Goal: Navigation & Orientation: Find specific page/section

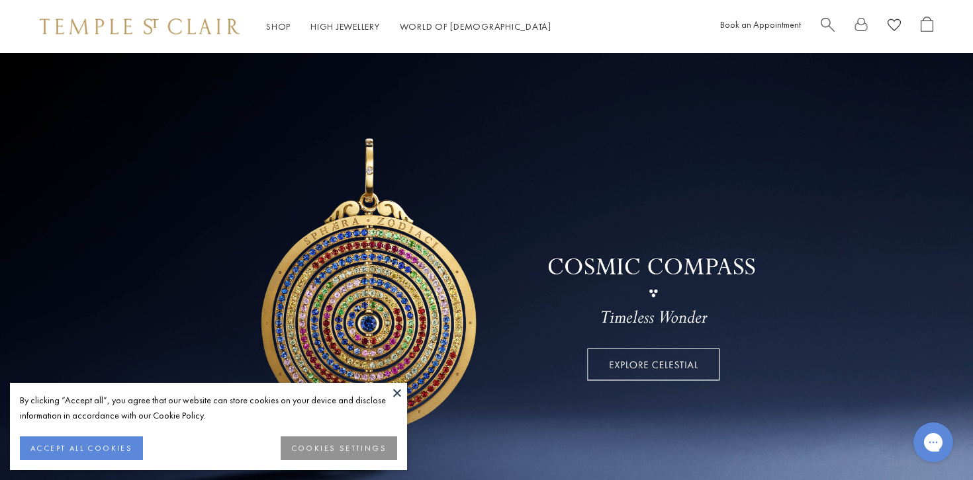
click at [402, 394] on button at bounding box center [397, 393] width 20 height 20
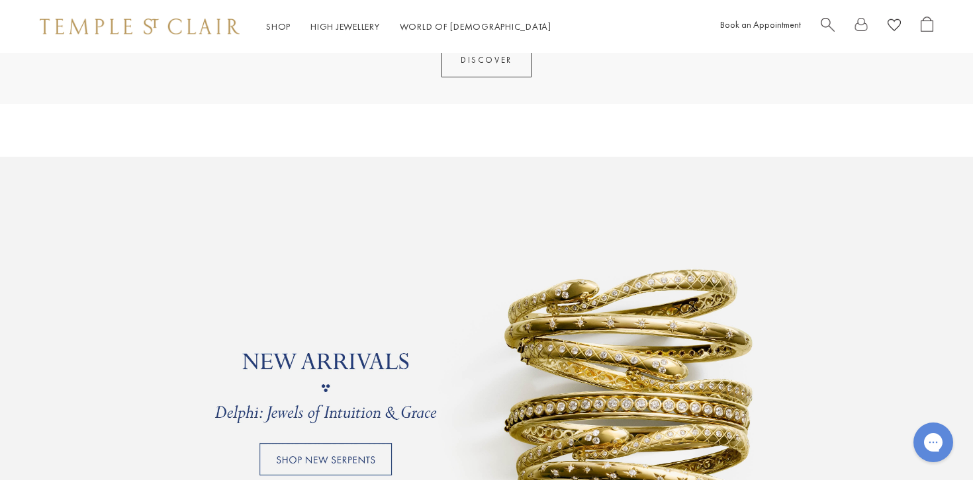
scroll to position [1034, 0]
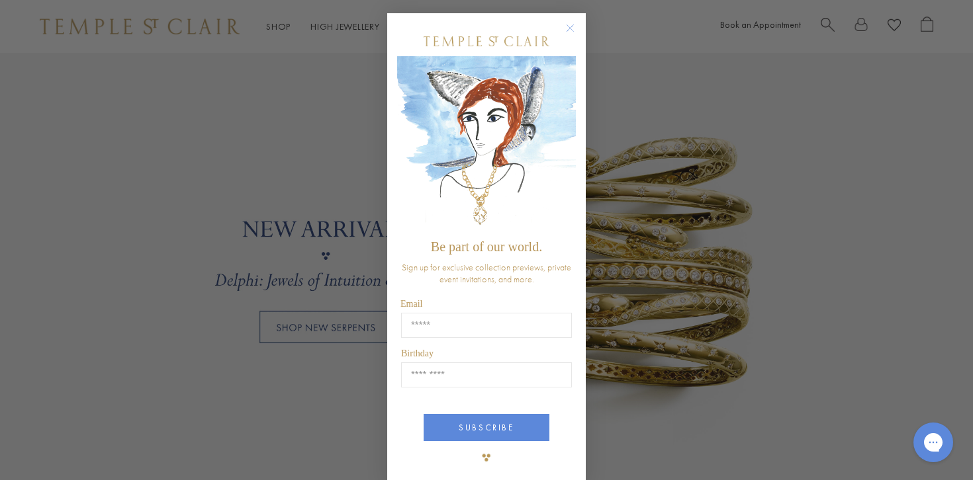
click at [572, 26] on circle "Close dialog" at bounding box center [570, 29] width 16 height 16
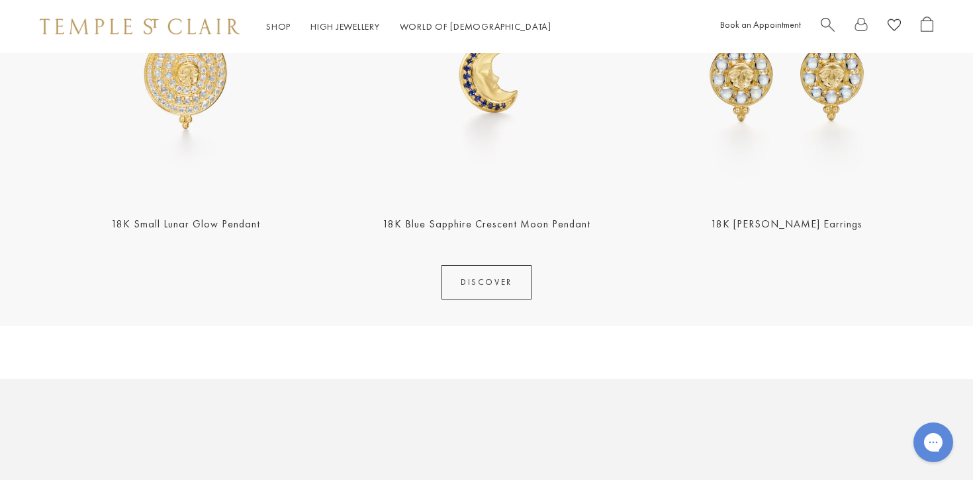
scroll to position [0, 0]
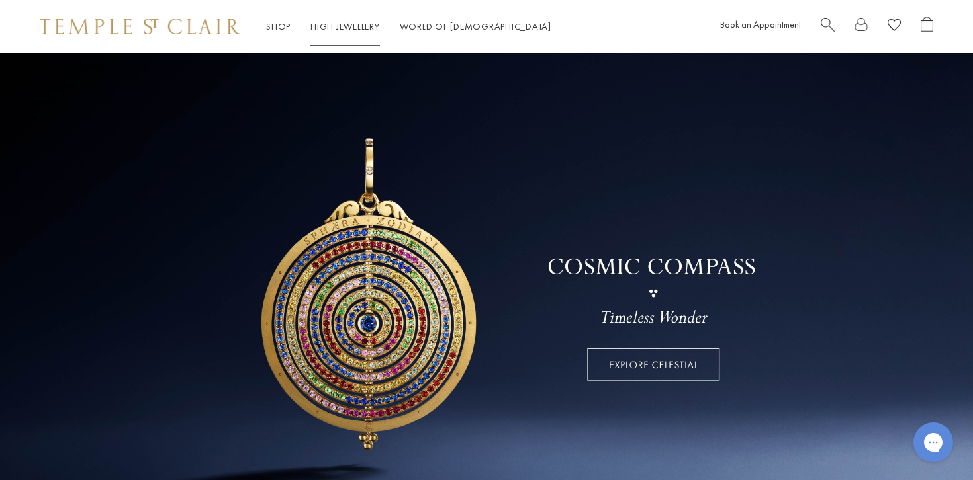
click at [323, 27] on link "High Jewellery High Jewellery" at bounding box center [344, 27] width 69 height 12
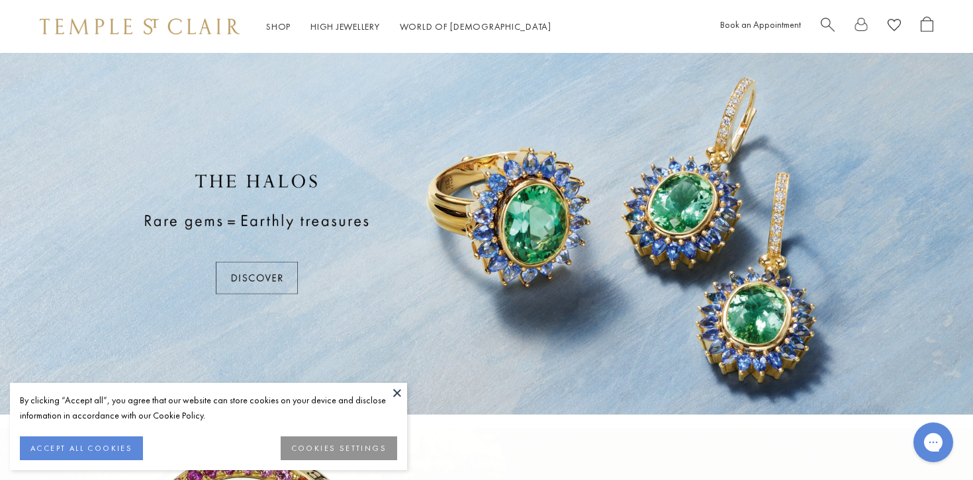
click at [396, 395] on button at bounding box center [397, 393] width 20 height 20
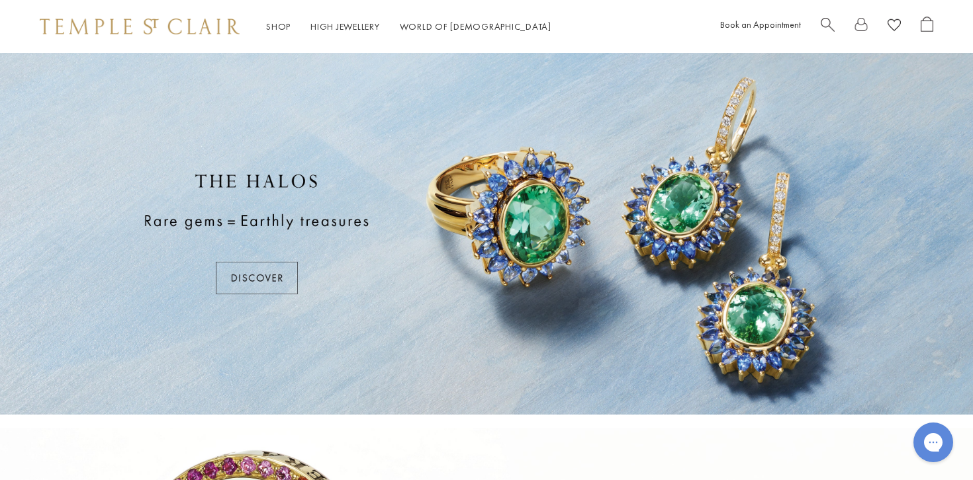
click at [265, 271] on div at bounding box center [486, 234] width 973 height 362
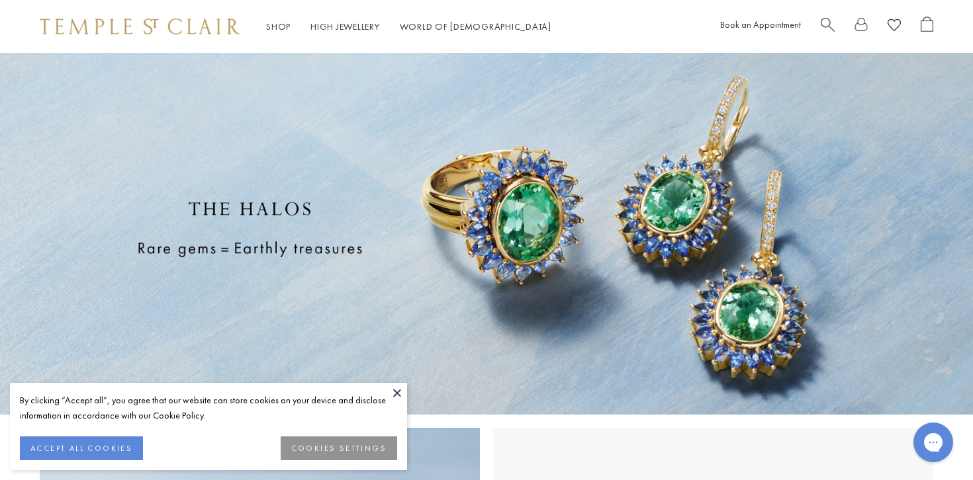
scroll to position [163, 0]
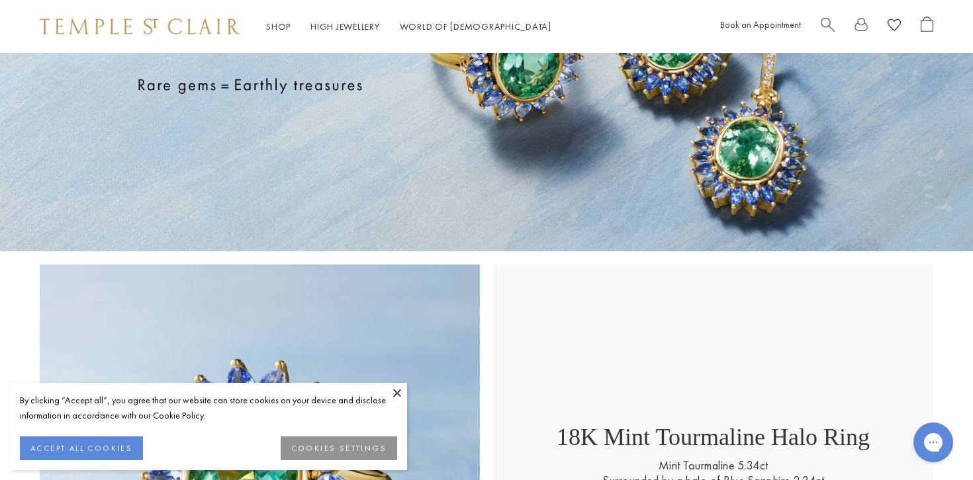
click at [398, 397] on button at bounding box center [397, 393] width 20 height 20
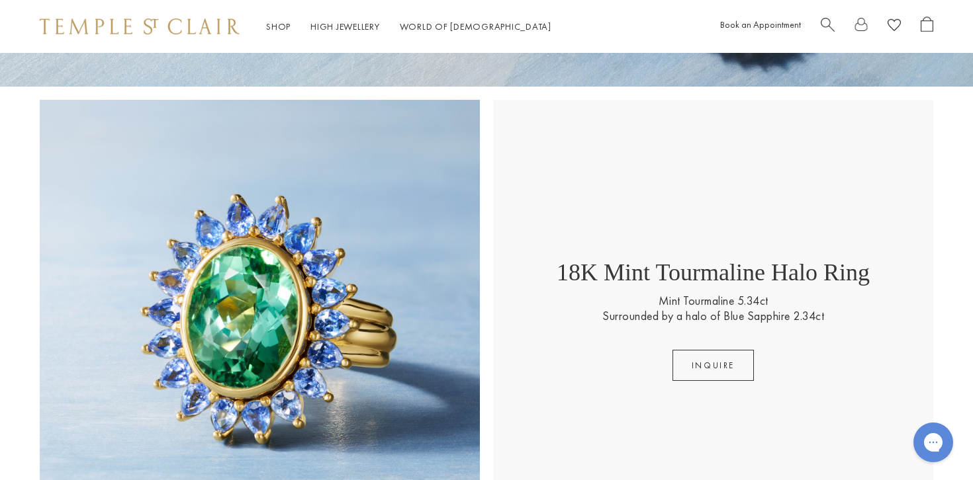
scroll to position [138, 0]
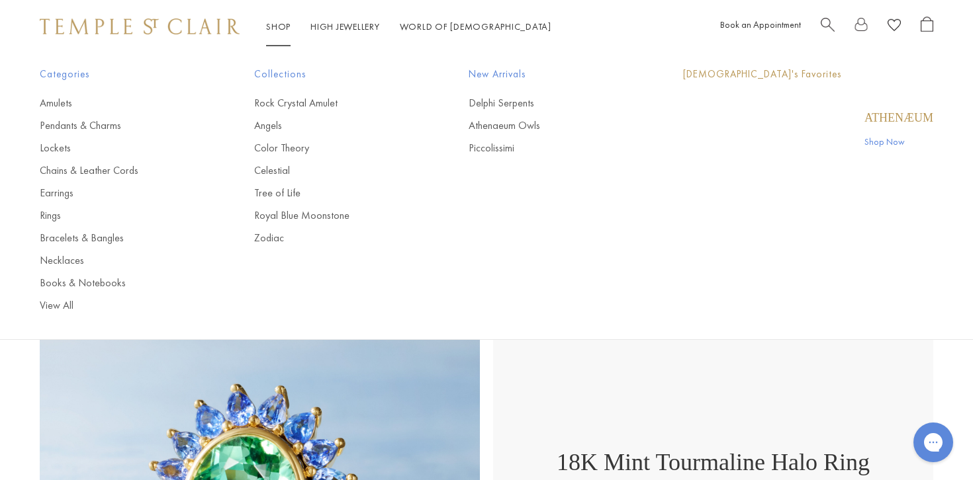
click at [283, 24] on link "Shop Shop" at bounding box center [278, 27] width 24 height 12
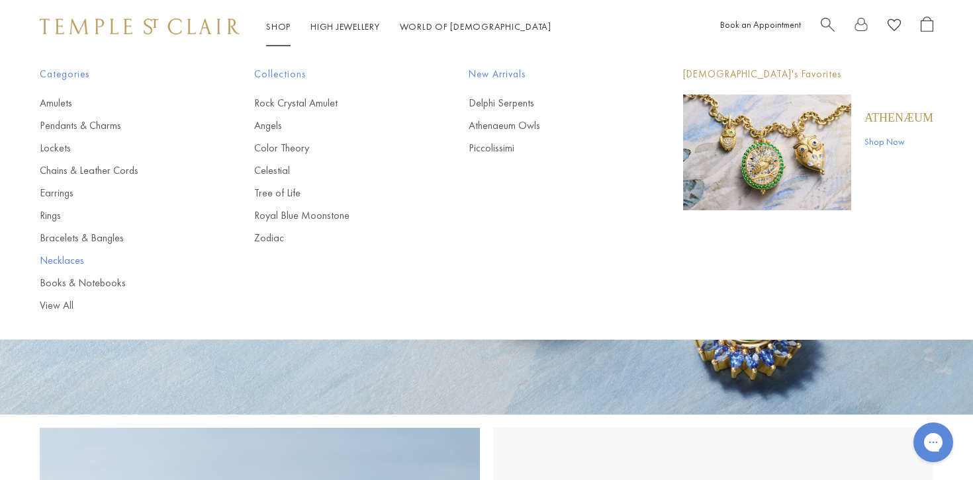
click at [70, 259] on link "Necklaces" at bounding box center [120, 260] width 161 height 15
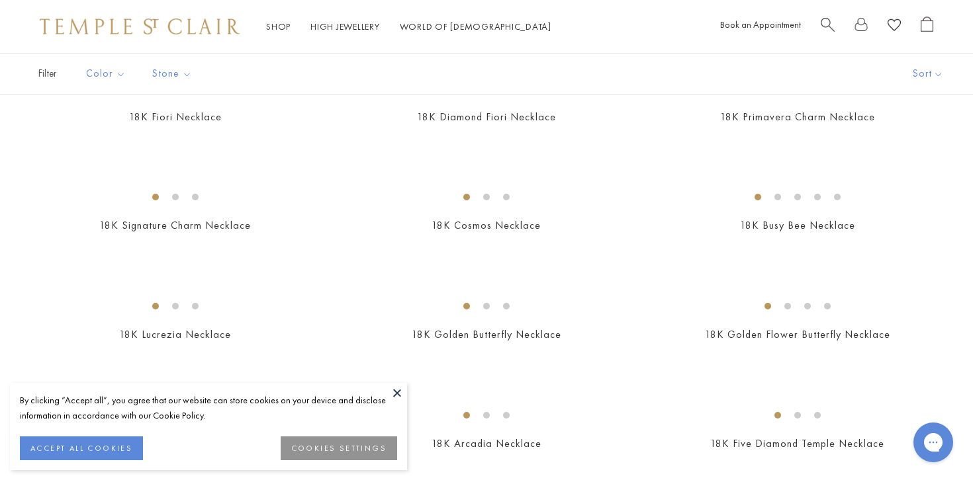
scroll to position [212, 0]
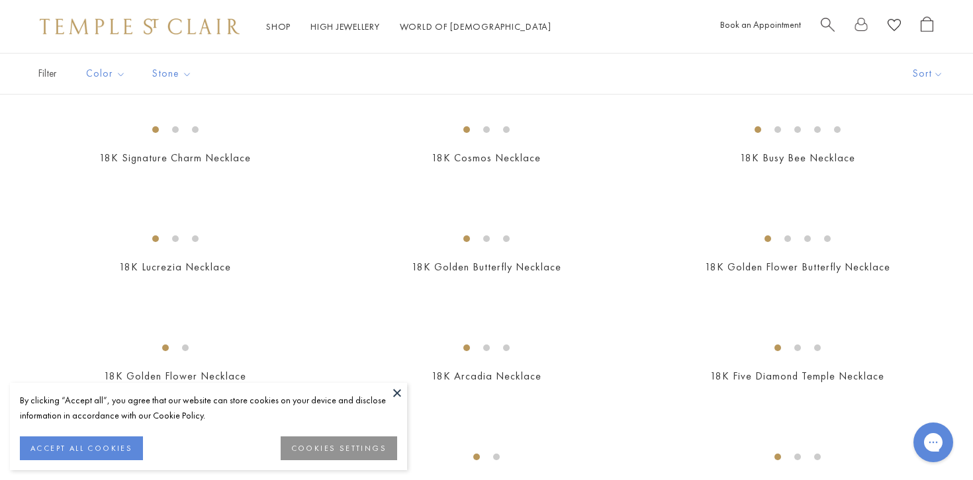
click at [400, 390] on button at bounding box center [397, 393] width 20 height 20
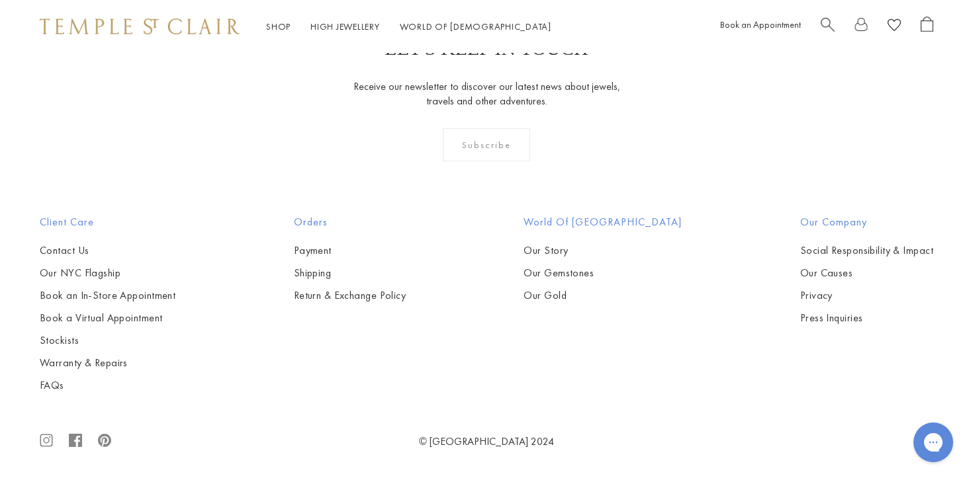
scroll to position [2514, 0]
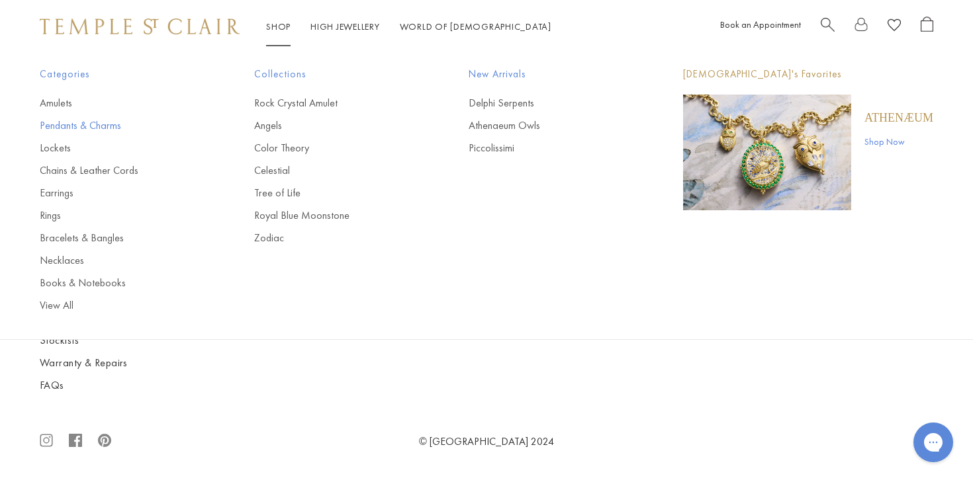
click at [79, 127] on link "Pendants & Charms" at bounding box center [120, 125] width 161 height 15
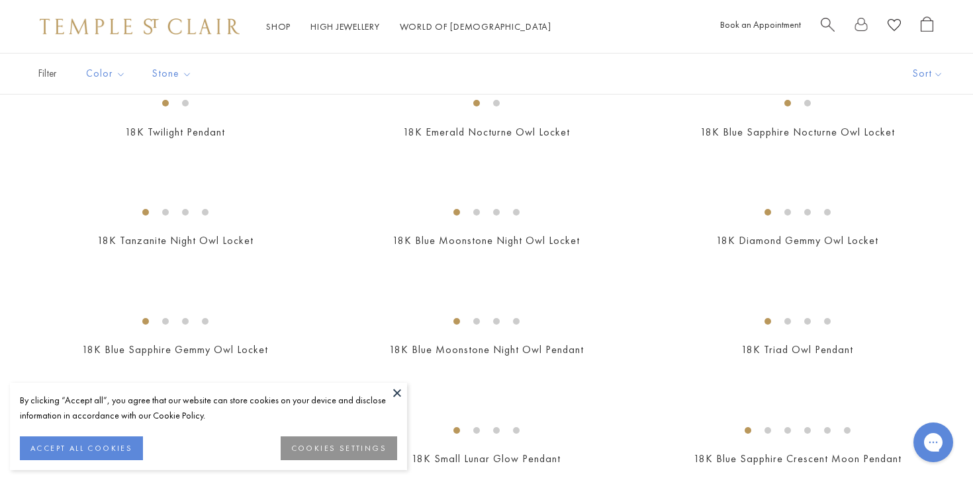
scroll to position [175, 0]
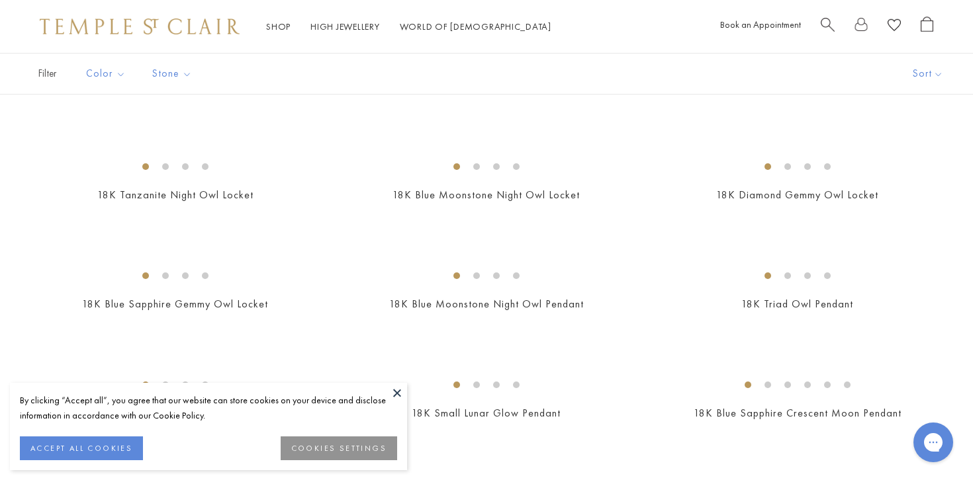
click at [398, 392] on button at bounding box center [397, 393] width 20 height 20
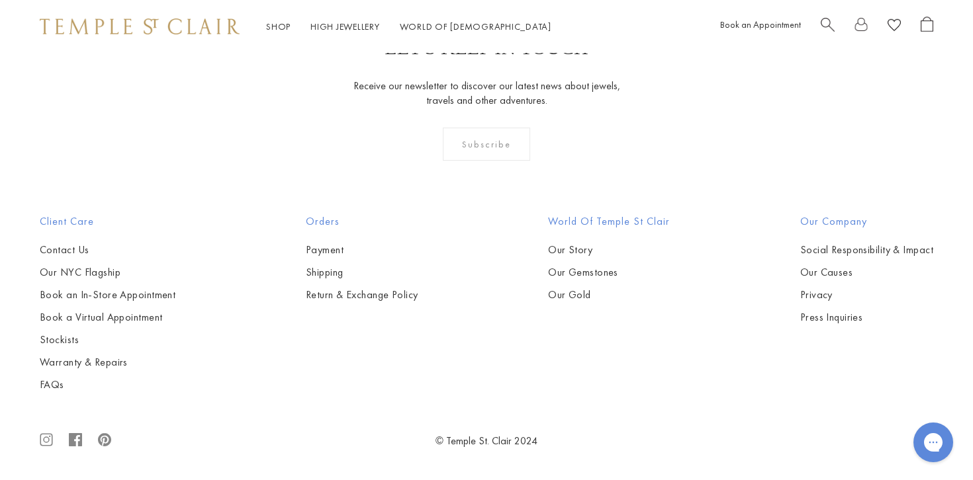
scroll to position [8063, 0]
